Goal: Transaction & Acquisition: Purchase product/service

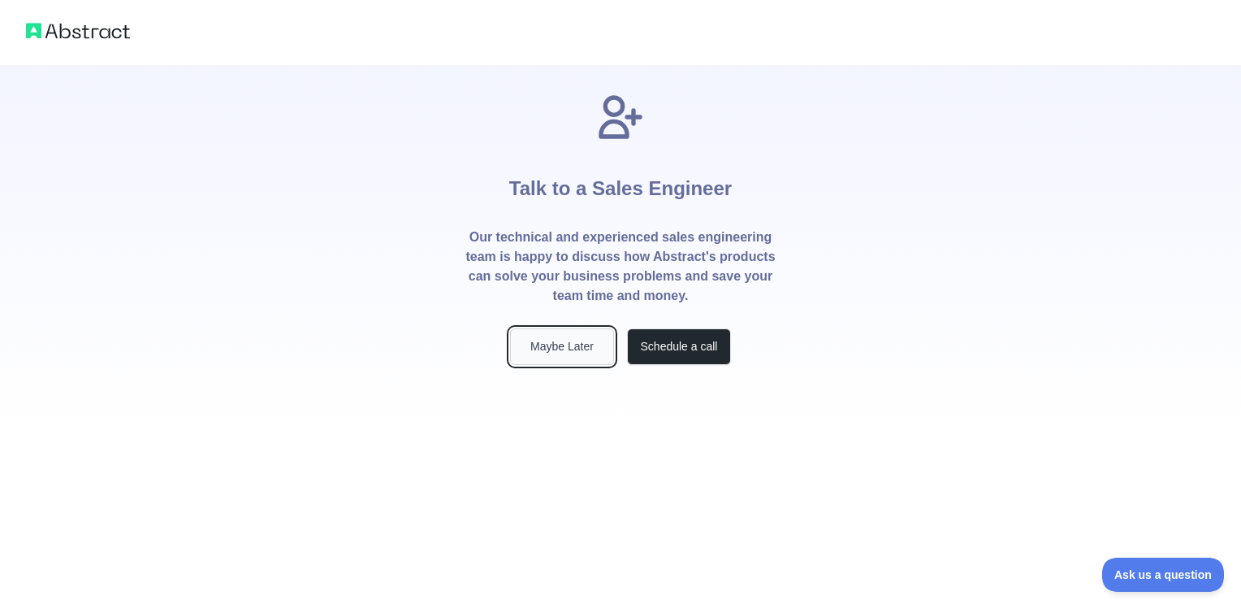
click at [578, 351] on button "Maybe Later" at bounding box center [562, 346] width 104 height 37
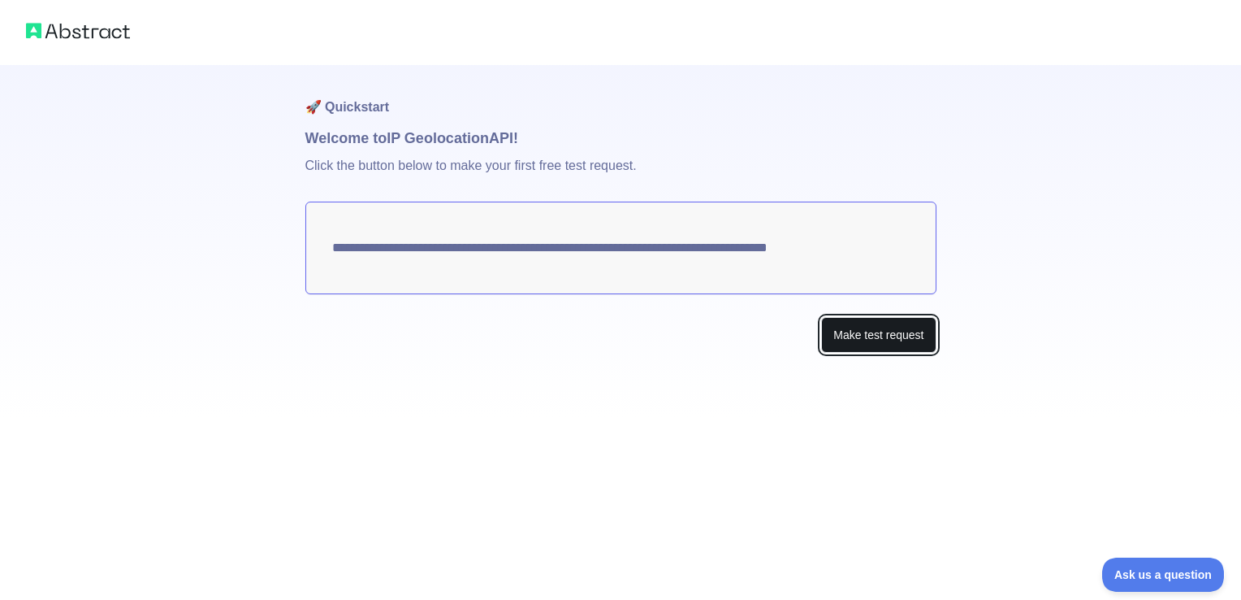
click at [872, 336] on button "Make test request" at bounding box center [878, 335] width 115 height 37
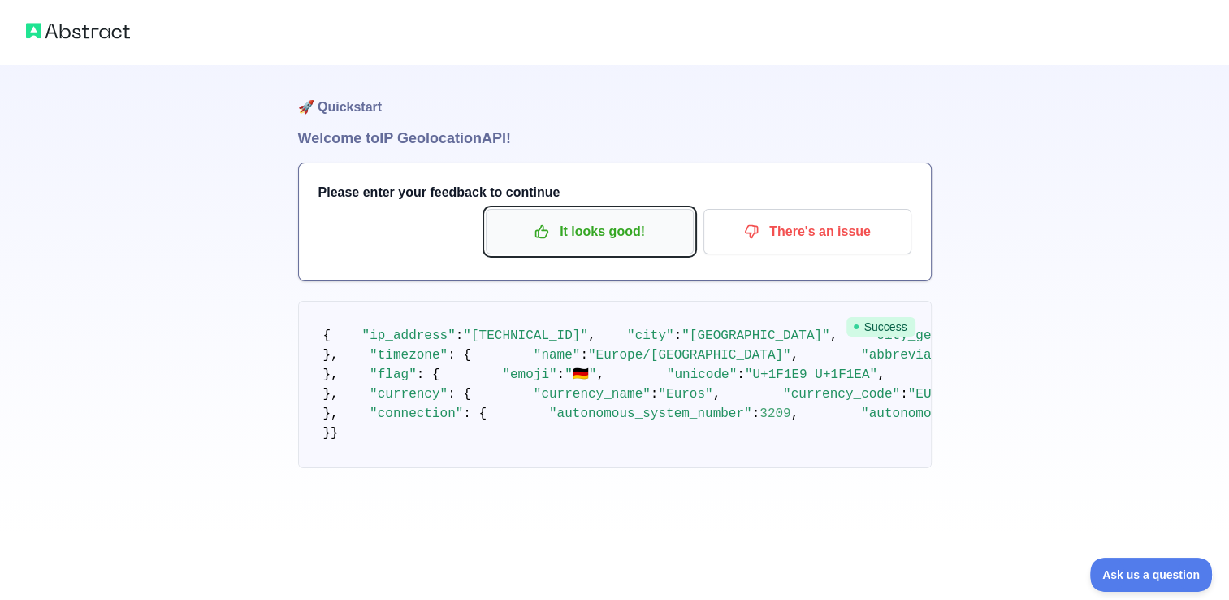
click at [544, 227] on icon "button" at bounding box center [542, 232] width 12 height 12
